Goal: Information Seeking & Learning: Understand process/instructions

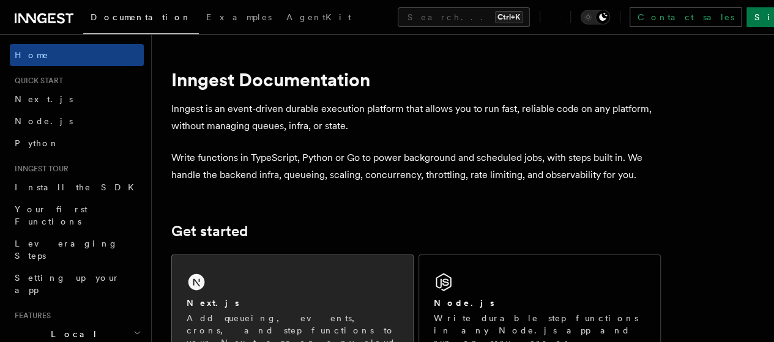
click at [231, 309] on div "Next.js Add queueing, events, crons, and step functions to your Next app on any…" at bounding box center [292, 315] width 241 height 121
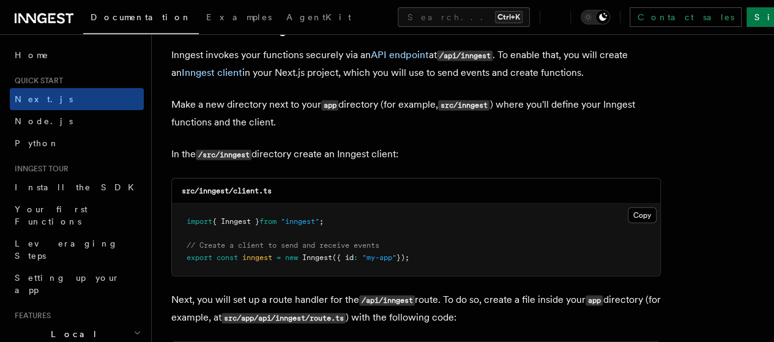
scroll to position [1480, 0]
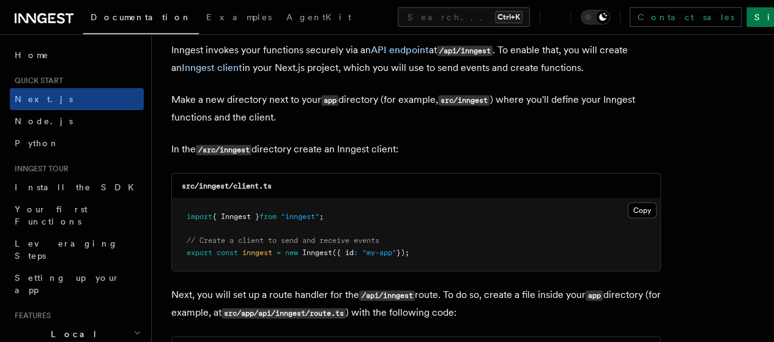
click at [477, 46] on code "/api/inngest" at bounding box center [465, 51] width 56 height 10
click at [448, 46] on code "/api/inngest" at bounding box center [465, 51] width 56 height 10
drag, startPoint x: 448, startPoint y: 39, endPoint x: 497, endPoint y: 37, distance: 49.0
click at [493, 46] on code "/api/inngest" at bounding box center [465, 51] width 56 height 10
click at [628, 203] on button "Copy Copied" at bounding box center [642, 211] width 29 height 16
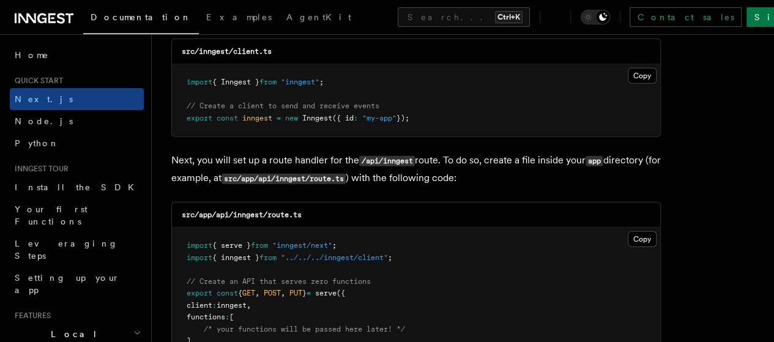
scroll to position [1628, 0]
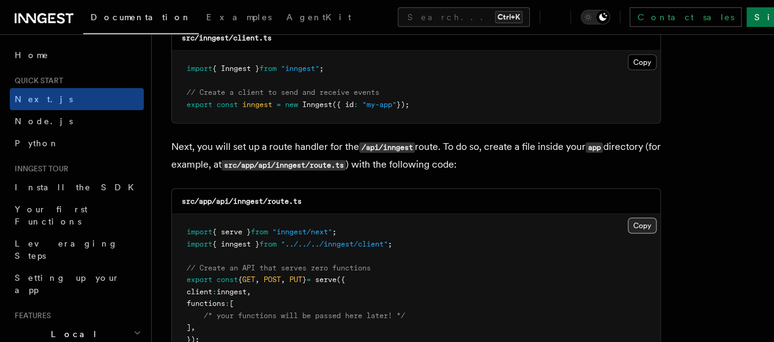
click at [628, 218] on button "Copy Copied" at bounding box center [642, 226] width 29 height 16
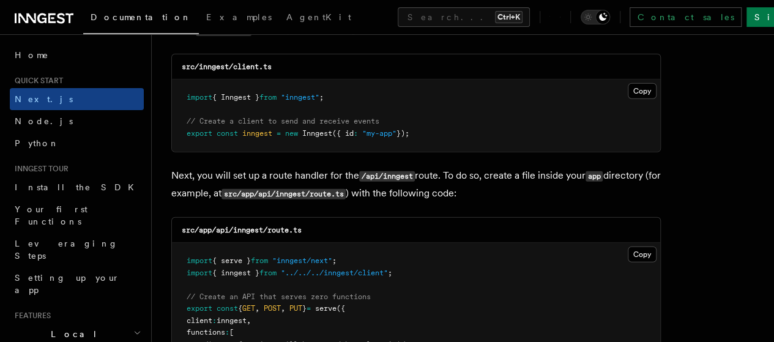
scroll to position [1594, 0]
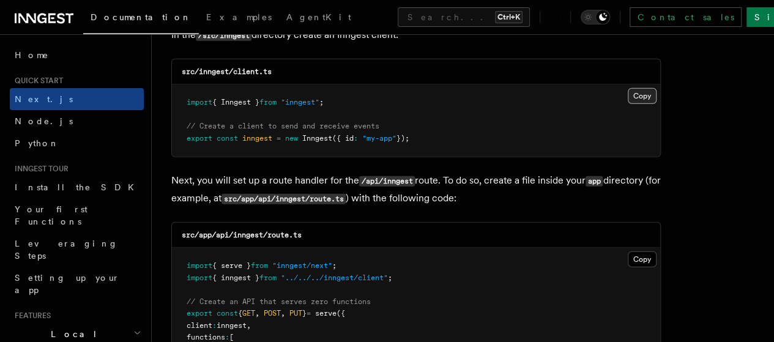
click at [628, 88] on button "Copy Copied" at bounding box center [642, 96] width 29 height 16
